Goal: Information Seeking & Learning: Learn about a topic

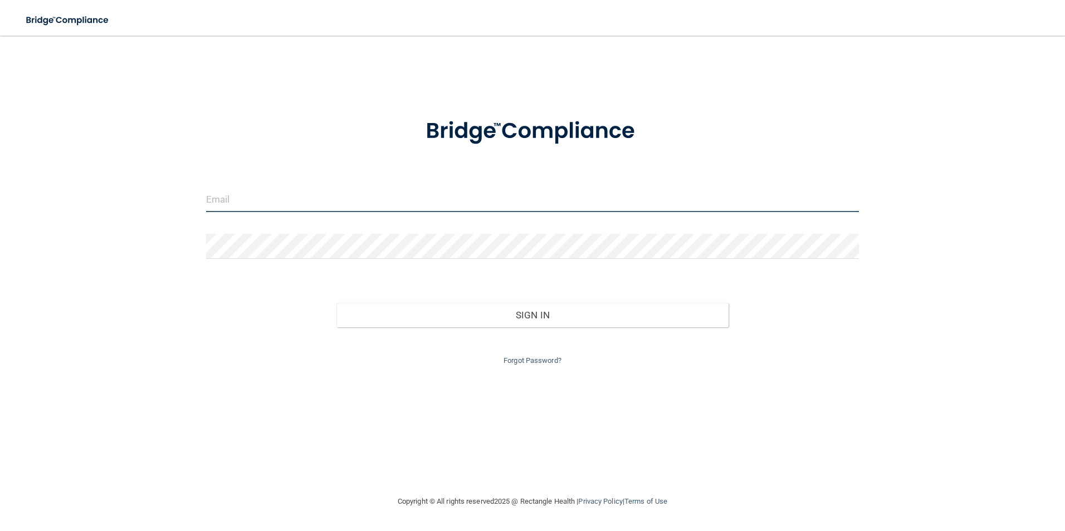
click at [222, 209] on input "email" at bounding box center [532, 199] width 653 height 25
click at [346, 202] on input "jc.chicagoareaoms@gmail.com" at bounding box center [532, 199] width 653 height 25
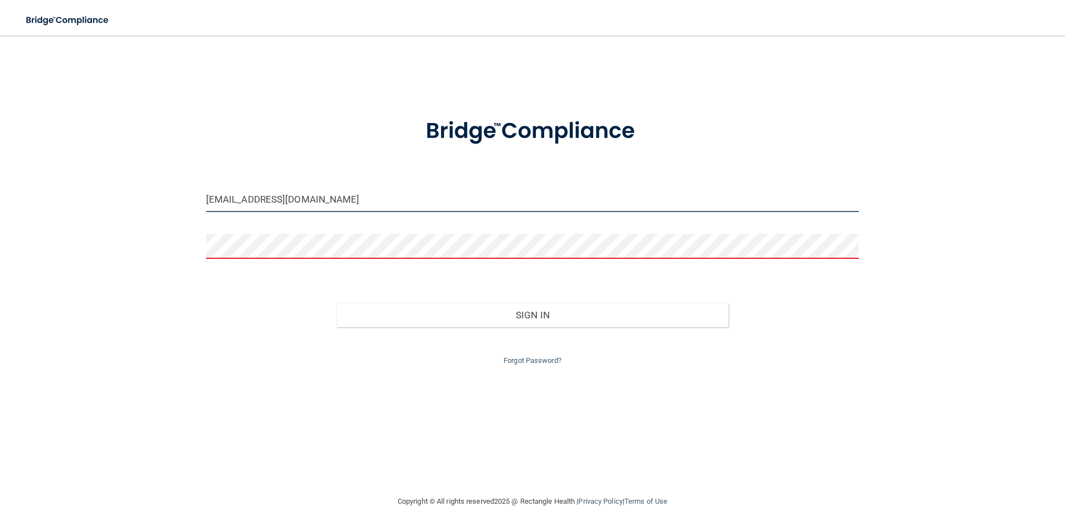
click at [346, 202] on input "jc.chicagoareaoms@gmail.com" at bounding box center [532, 199] width 653 height 25
drag, startPoint x: 344, startPoint y: 197, endPoint x: 187, endPoint y: 197, distance: 157.6
click at [187, 197] on div "jc.chicagoareaoms@gmail.com Invalid email/password. You don't have permission t…" at bounding box center [532, 265] width 1020 height 437
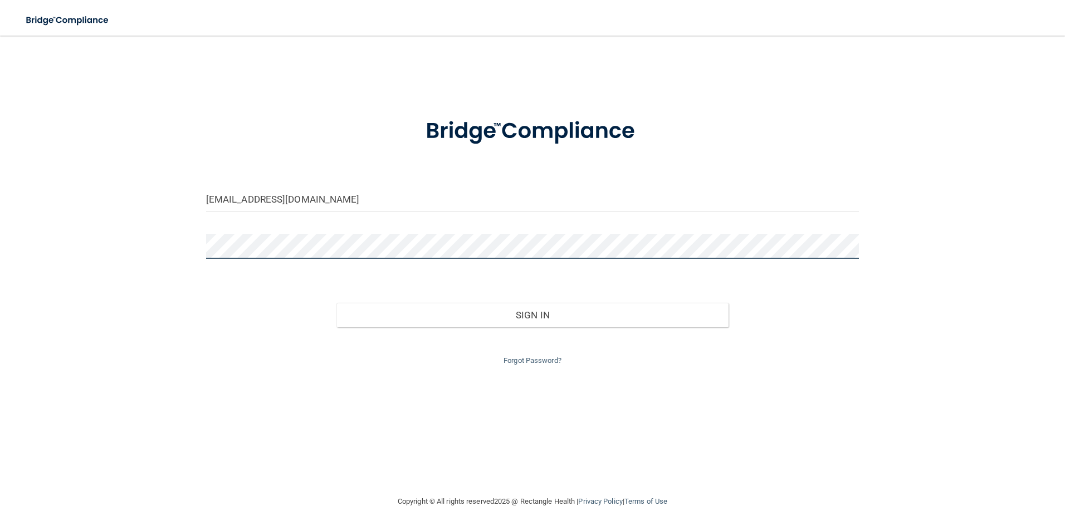
click at [336, 303] on button "Sign In" at bounding box center [532, 315] width 392 height 25
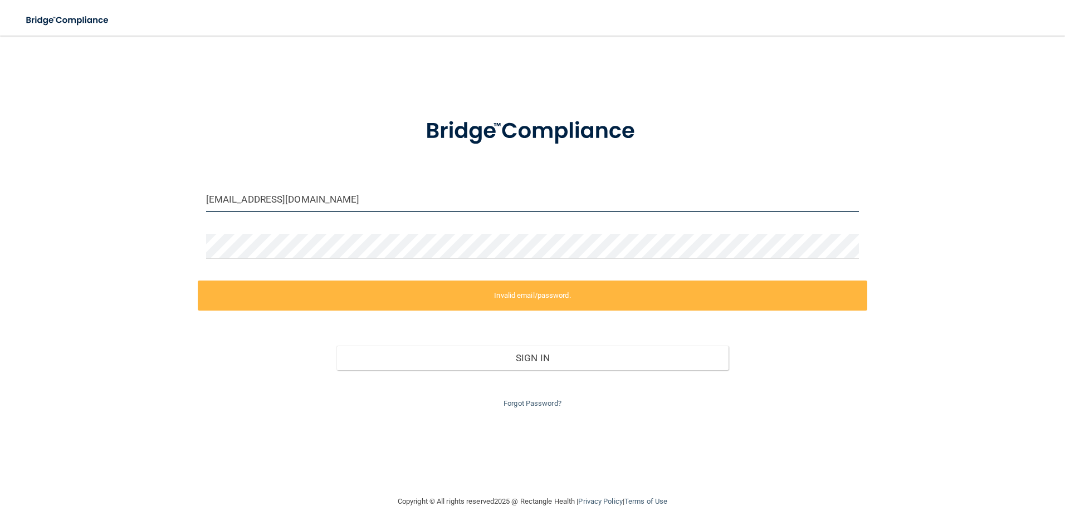
click at [385, 202] on input "MLr.chicagoareaoms@gmail.com" at bounding box center [532, 199] width 653 height 25
click at [221, 198] on input "MLr.chicagoareaoms@gmail.com" at bounding box center [532, 199] width 653 height 25
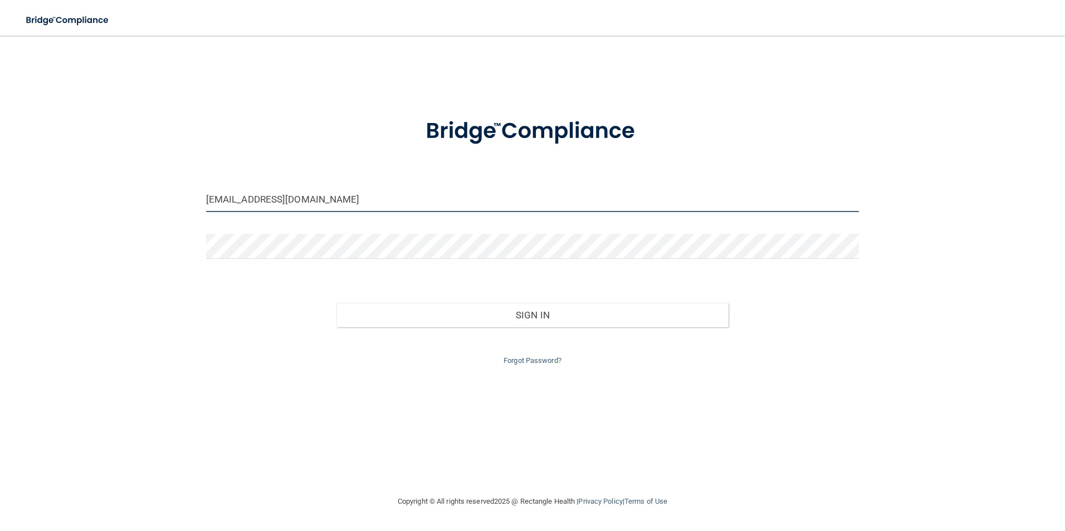
click at [336, 303] on button "Sign In" at bounding box center [532, 315] width 392 height 25
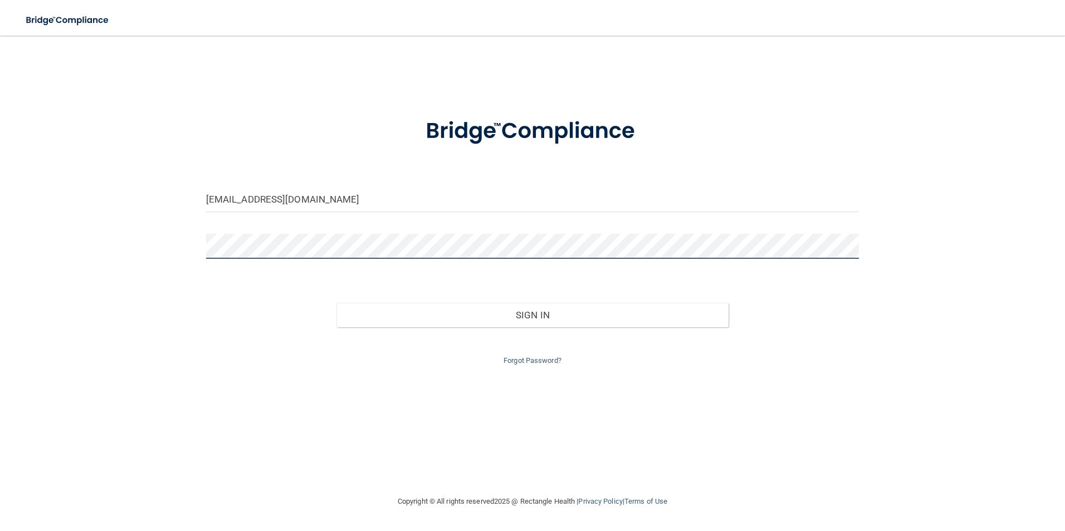
click at [336, 303] on button "Sign In" at bounding box center [532, 315] width 392 height 25
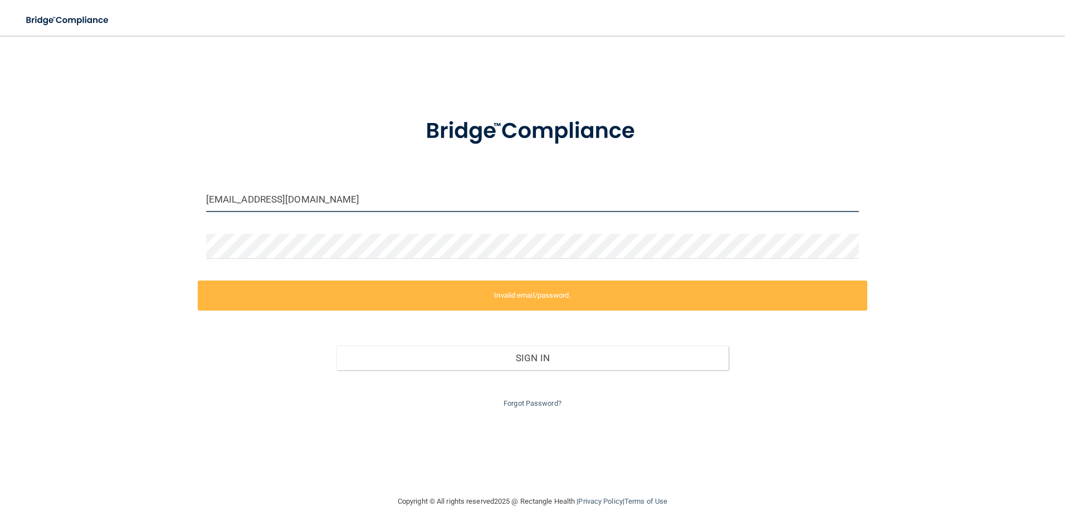
click at [398, 205] on input "Mlr.chicagoareaoms@gmail.com" at bounding box center [532, 199] width 653 height 25
drag, startPoint x: 219, startPoint y: 199, endPoint x: 200, endPoint y: 201, distance: 19.1
click at [200, 201] on div "Mlr.chicagoareaoms@gmail.com" at bounding box center [533, 203] width 670 height 33
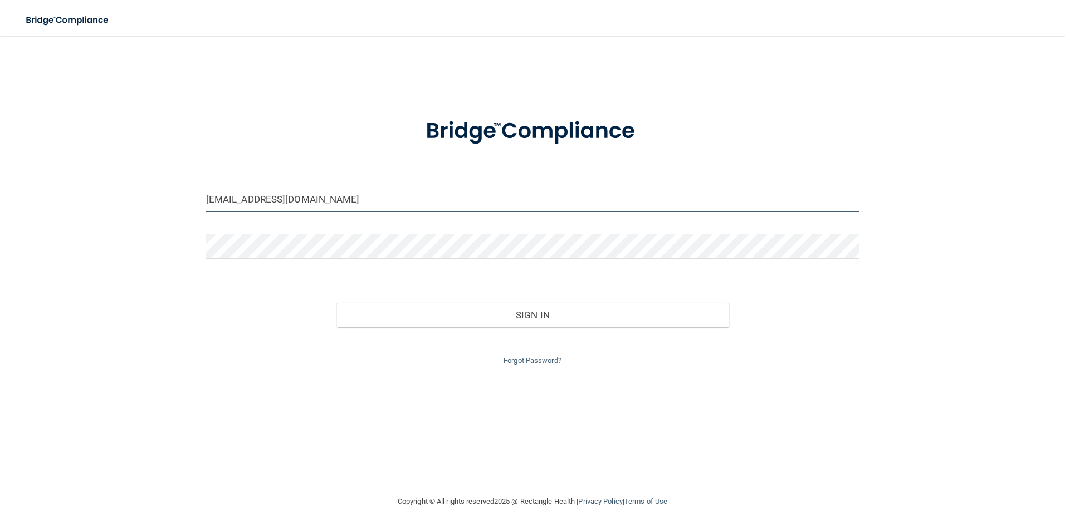
type input "[EMAIL_ADDRESS][DOMAIN_NAME]"
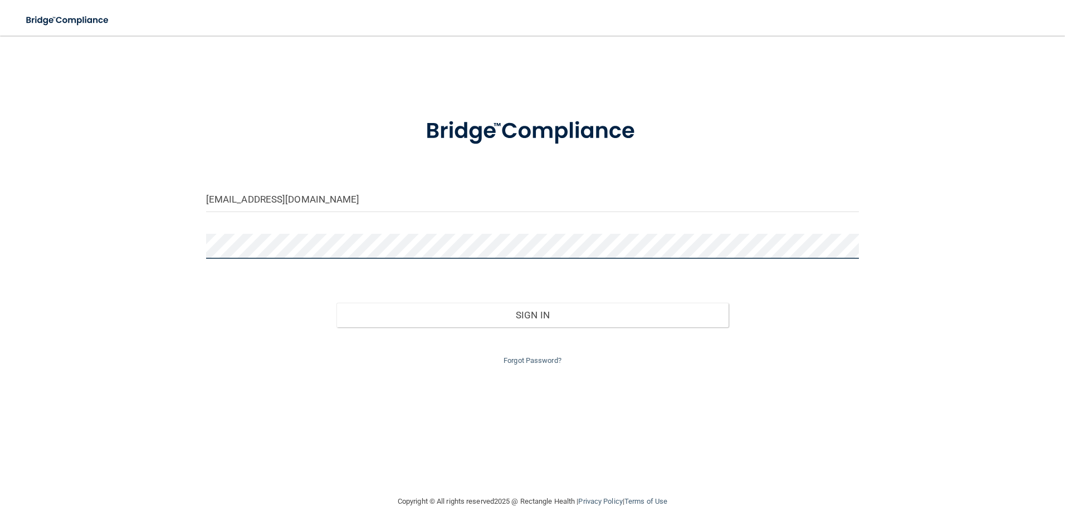
click at [169, 241] on div "lm.chicagoareaoms@gmail.com Invalid email/password. You don't have permission t…" at bounding box center [532, 265] width 1020 height 437
click at [336, 303] on button "Sign In" at bounding box center [532, 315] width 392 height 25
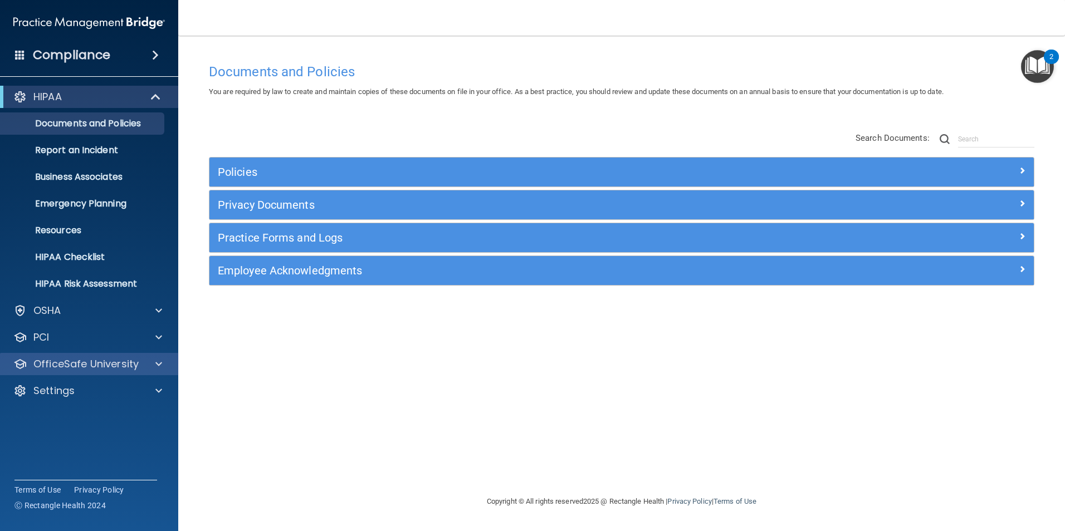
click at [152, 373] on div "OfficeSafe University" at bounding box center [89, 364] width 179 height 22
click at [154, 370] on div at bounding box center [157, 364] width 28 height 13
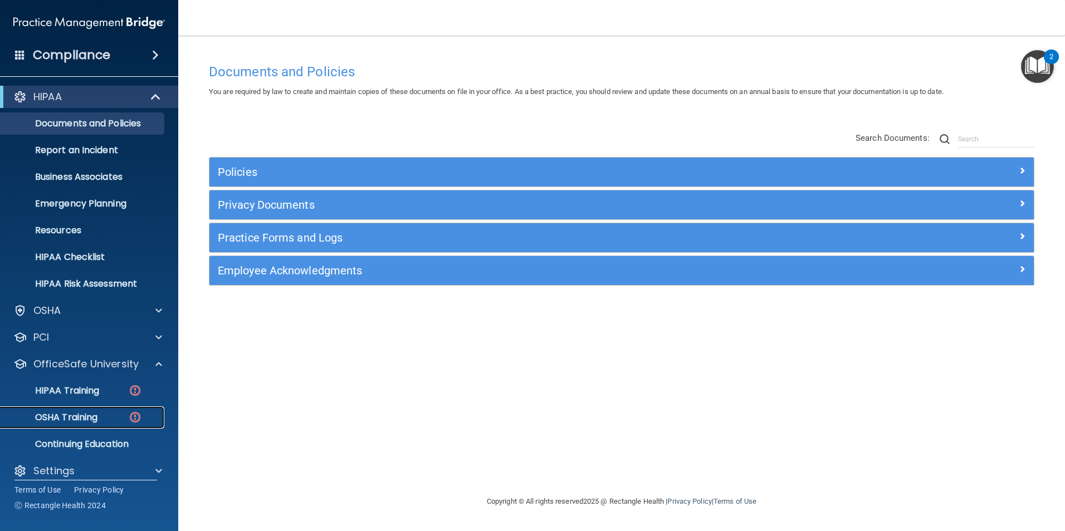
click at [90, 412] on p "OSHA Training" at bounding box center [52, 417] width 90 height 11
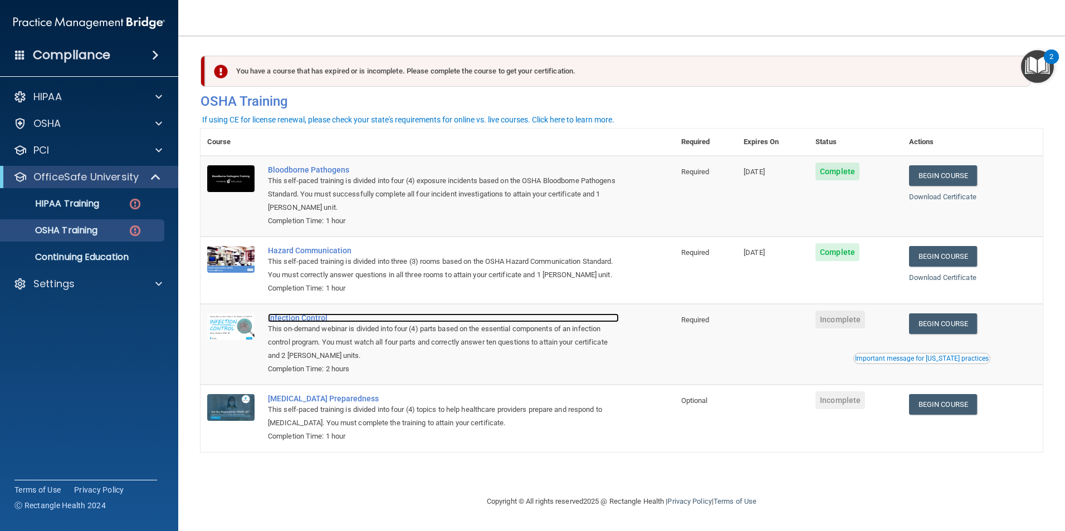
click at [304, 322] on div "Infection Control" at bounding box center [443, 318] width 351 height 9
click at [299, 322] on div "Infection Control" at bounding box center [443, 318] width 351 height 9
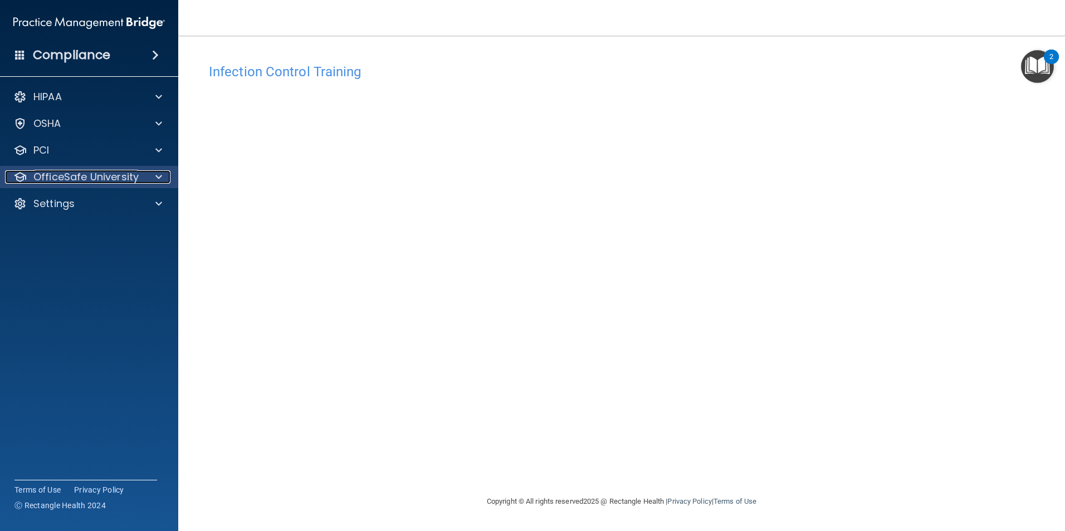
click at [153, 177] on div at bounding box center [157, 176] width 28 height 13
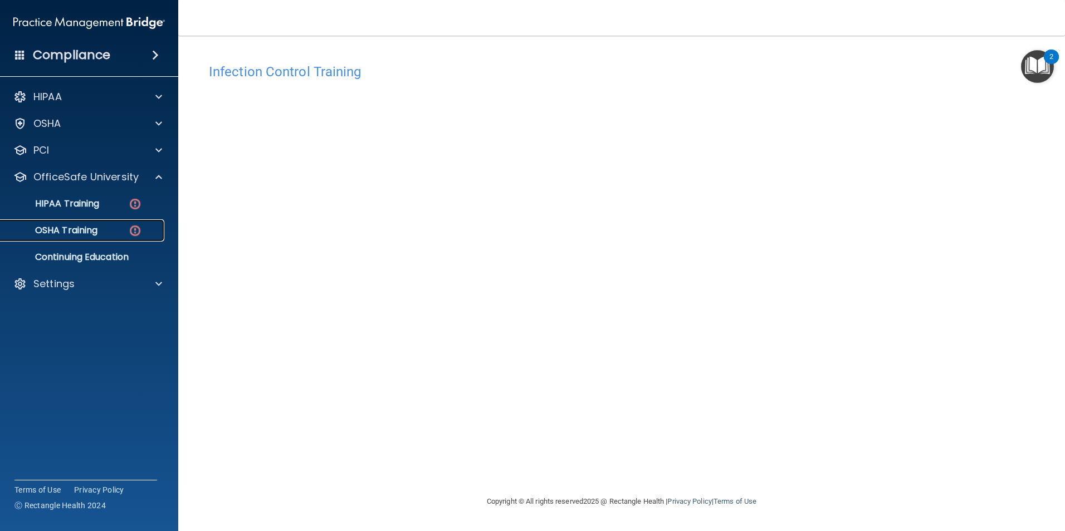
click at [78, 229] on p "OSHA Training" at bounding box center [52, 230] width 90 height 11
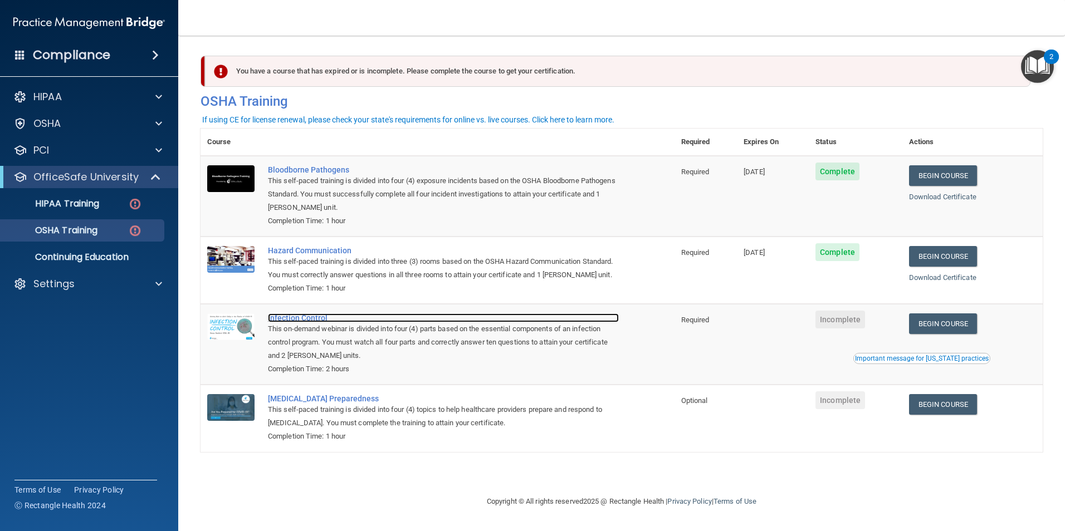
click at [314, 322] on div "Infection Control" at bounding box center [443, 318] width 351 height 9
